Goal: Task Accomplishment & Management: Manage account settings

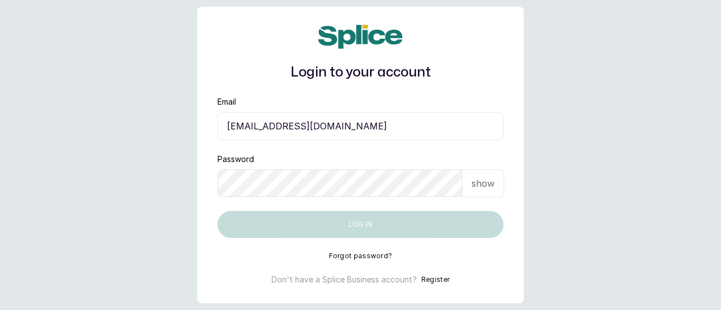
type input "[EMAIL_ADDRESS][DOMAIN_NAME]"
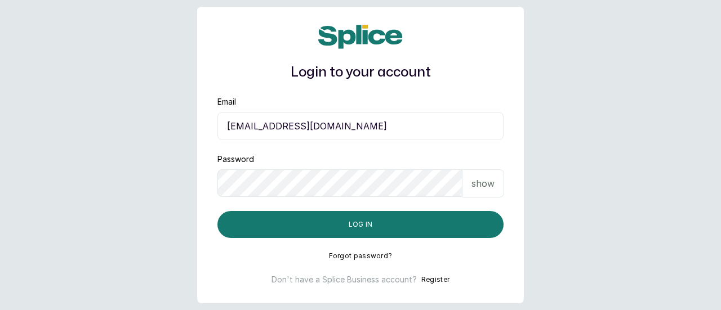
click at [474, 193] on div "show" at bounding box center [484, 184] width 42 height 28
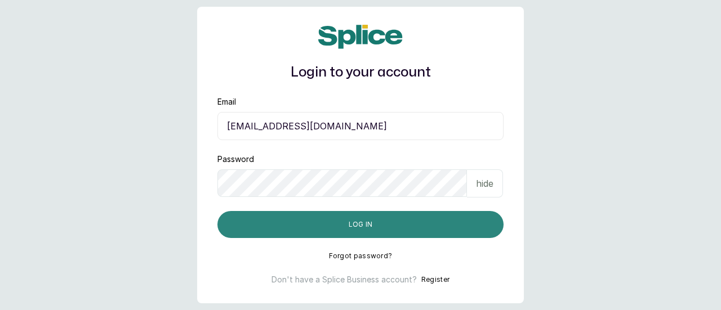
click at [380, 223] on button "Log in" at bounding box center [360, 224] width 286 height 27
click at [284, 220] on button "Log in" at bounding box center [360, 224] width 286 height 27
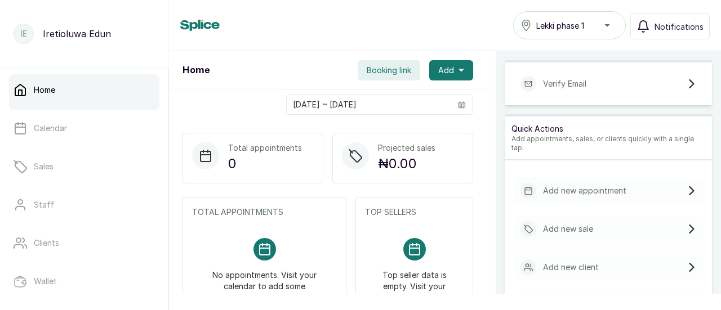
click at [687, 83] on icon at bounding box center [691, 83] width 9 height 9
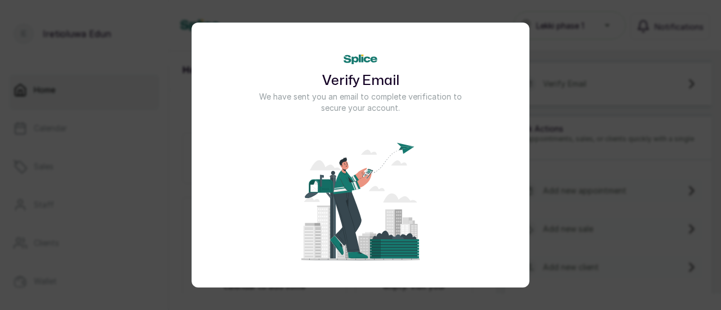
click at [583, 59] on div "Verify Email We have sent you an email to complete verification to secure your …" at bounding box center [360, 155] width 721 height 310
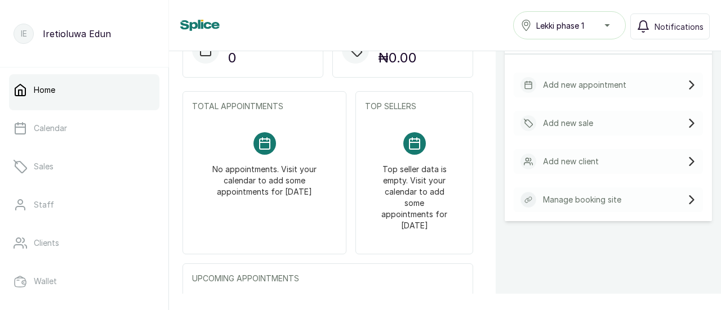
scroll to position [108, 0]
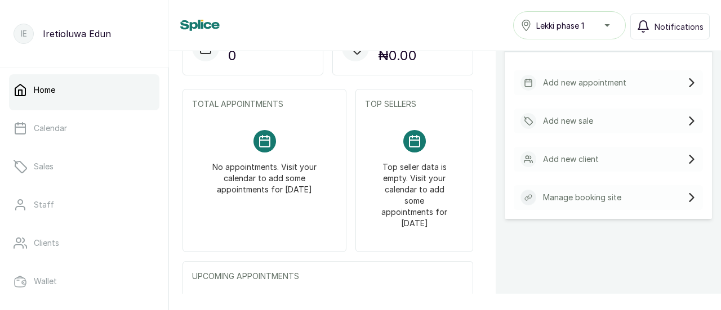
click at [566, 192] on p "Manage booking site" at bounding box center [582, 197] width 78 height 11
